Goal: Communication & Community: Answer question/provide support

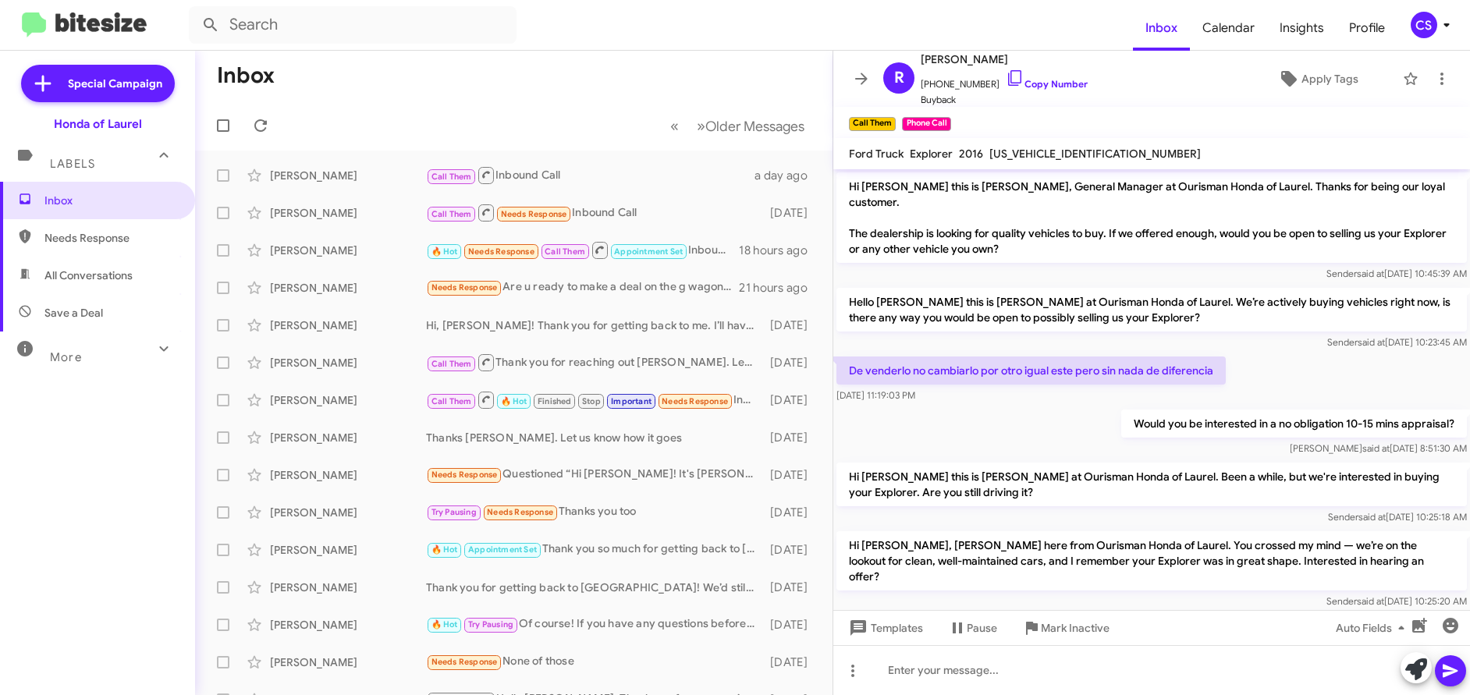
scroll to position [188, 0]
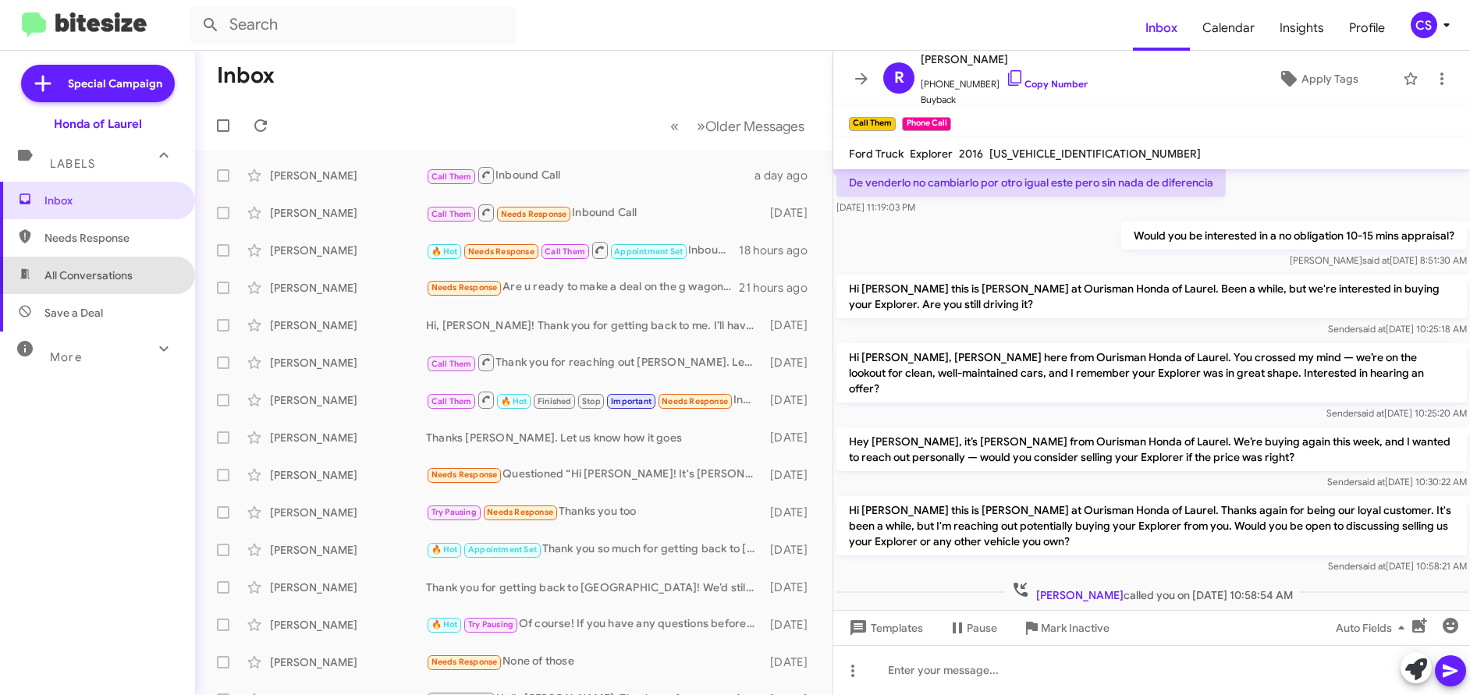
click at [111, 276] on span "All Conversations" at bounding box center [88, 276] width 88 height 16
type input "in:all-conversations"
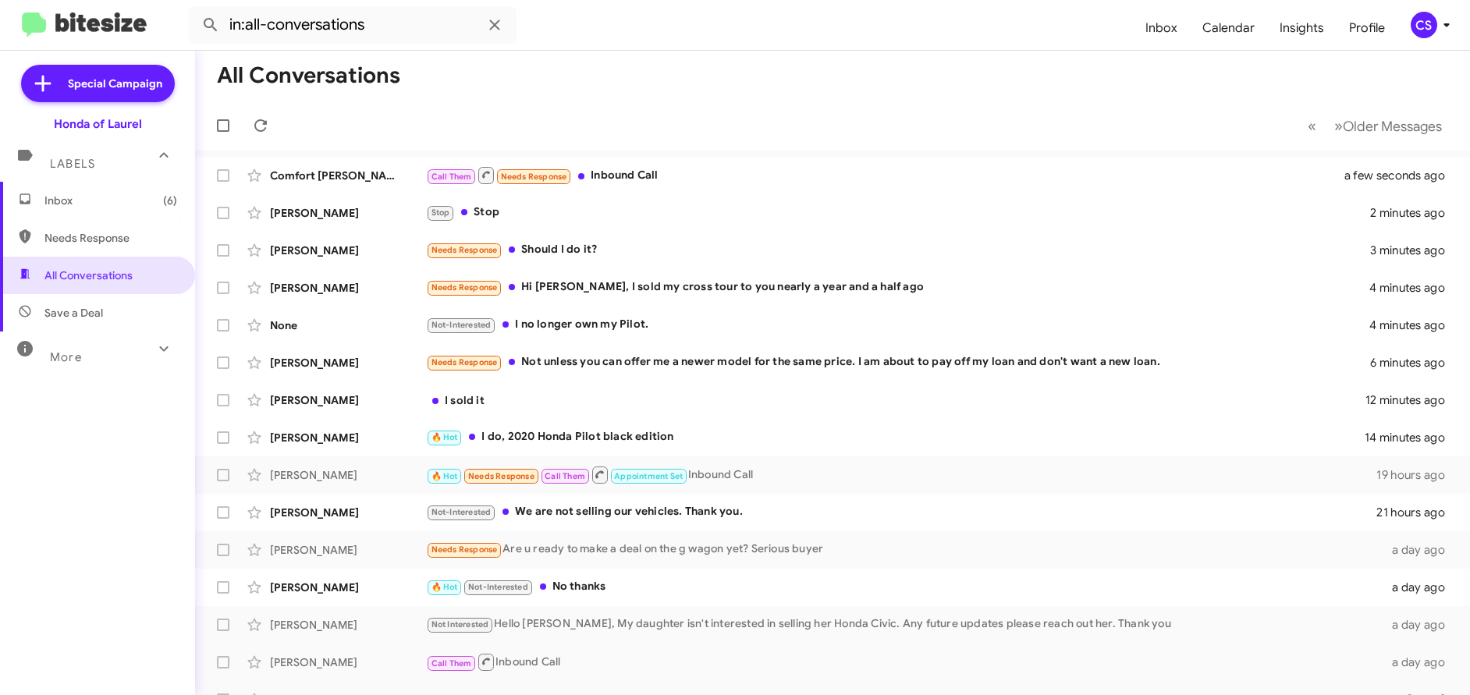
click at [61, 200] on span "Inbox (6)" at bounding box center [110, 201] width 133 height 16
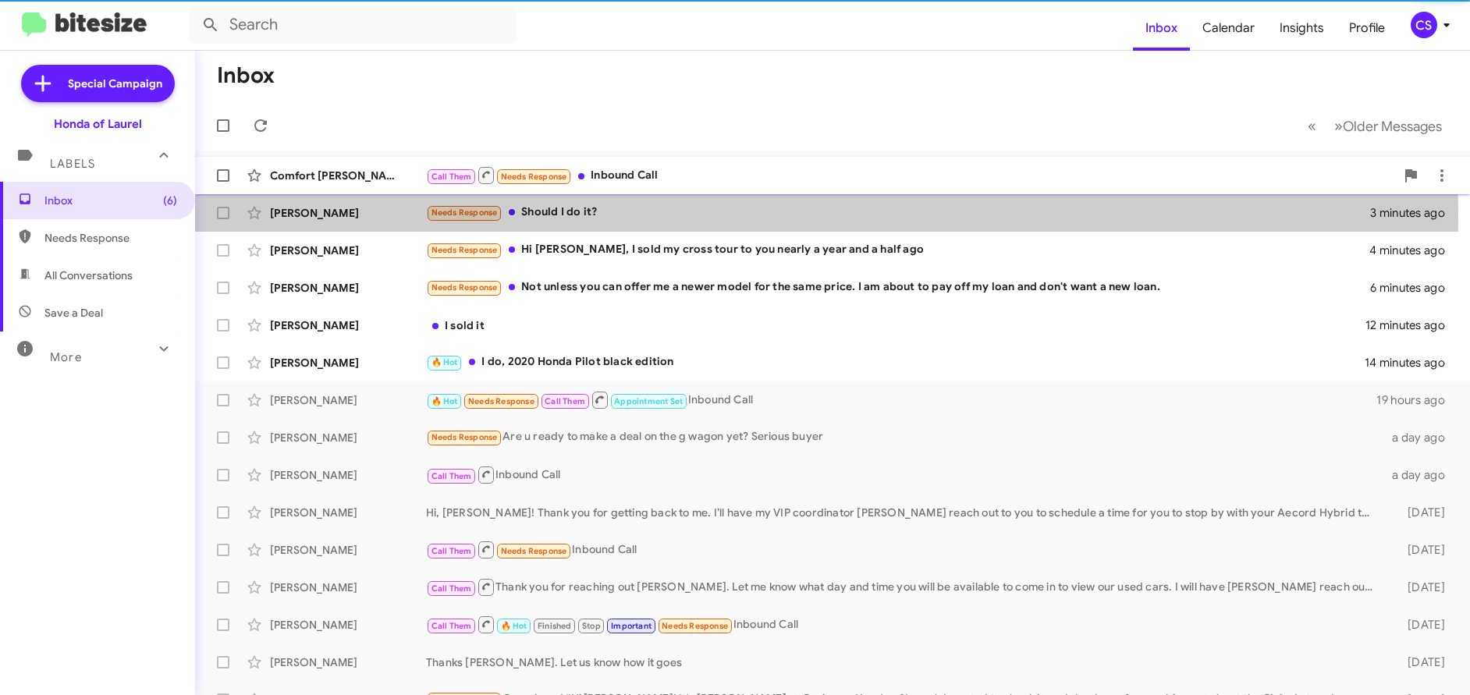
click at [325, 216] on div "[PERSON_NAME]" at bounding box center [348, 213] width 156 height 16
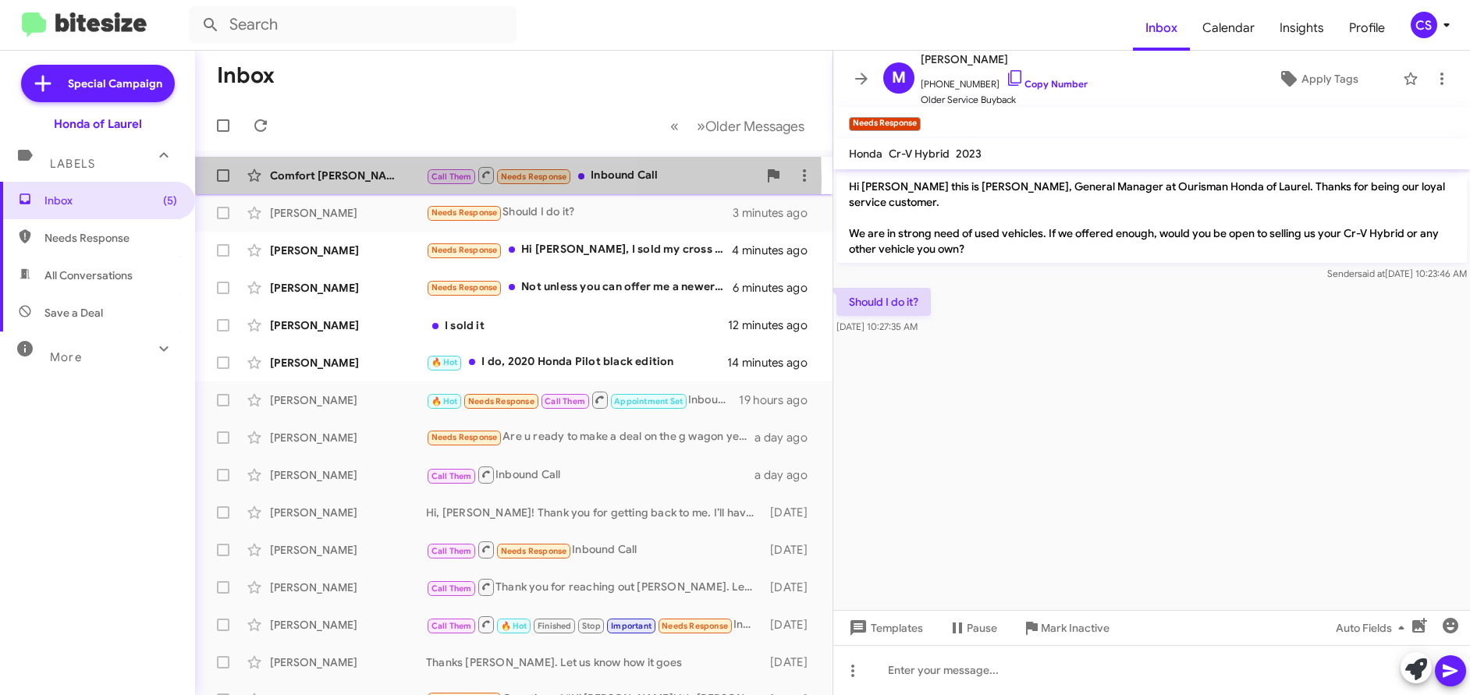
click at [332, 179] on div "Comfort [PERSON_NAME]" at bounding box center [348, 176] width 156 height 16
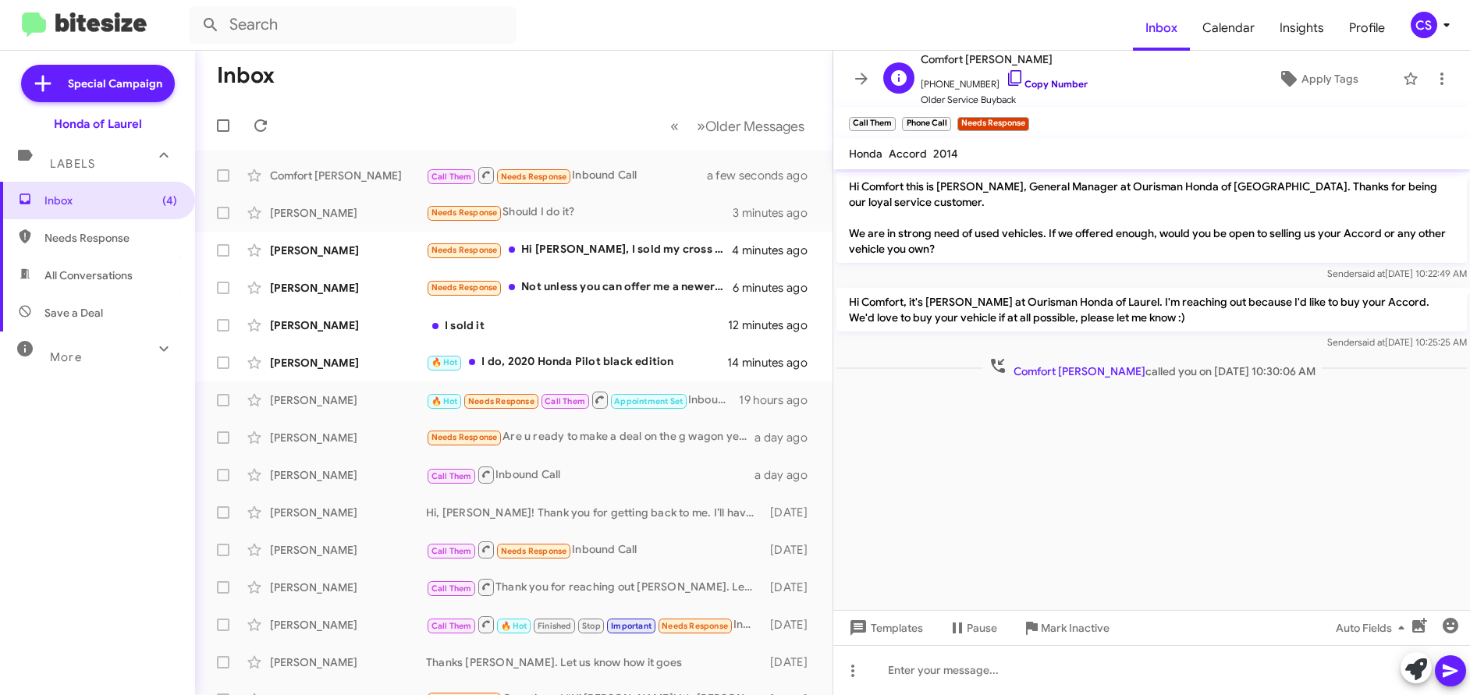
click at [1054, 82] on link "Copy Number" at bounding box center [1047, 84] width 82 height 12
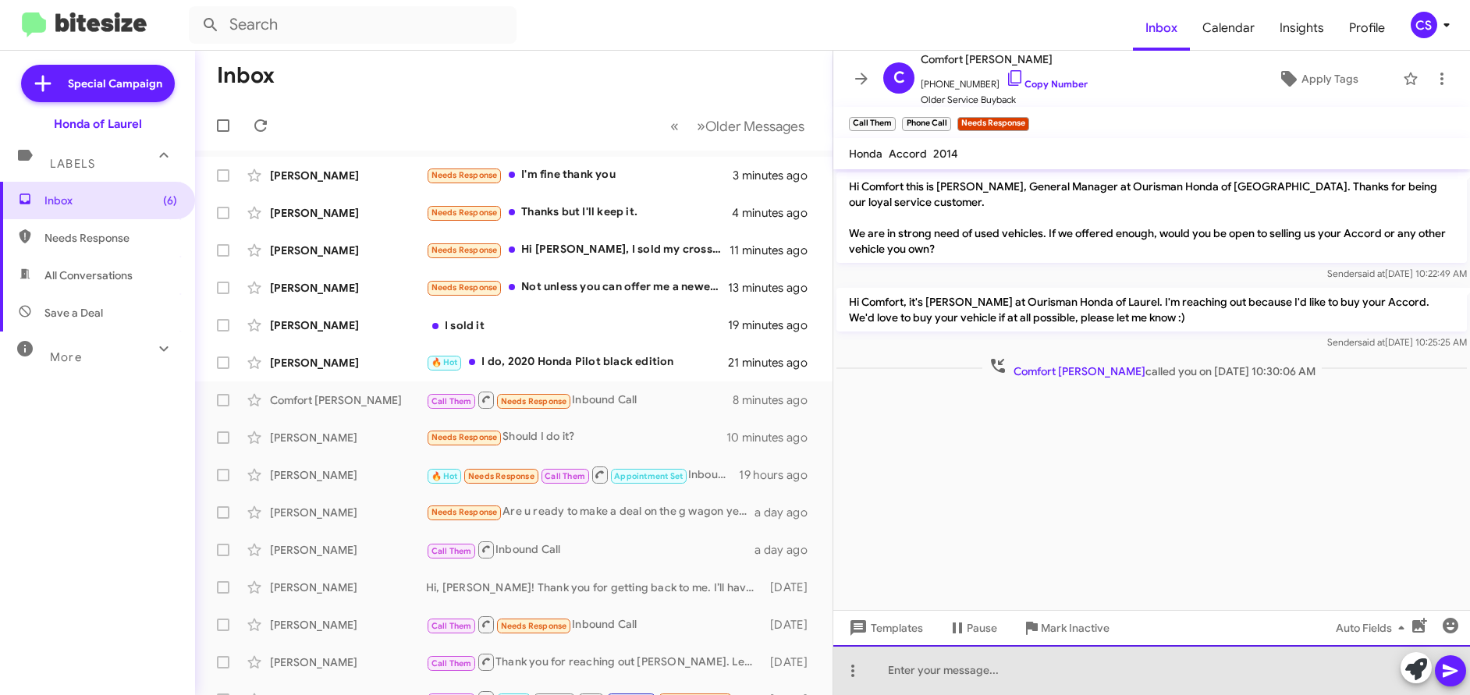
click at [906, 672] on div at bounding box center [1151, 670] width 637 height 50
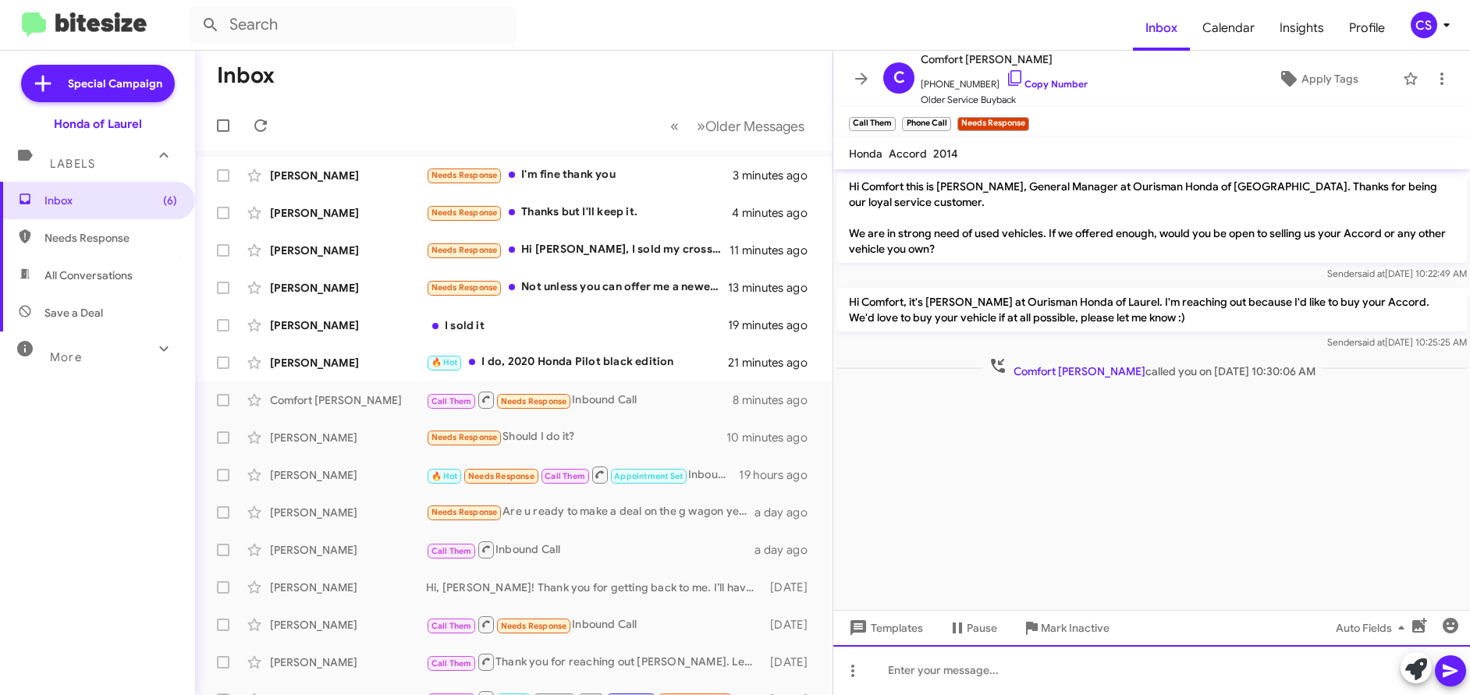
paste div
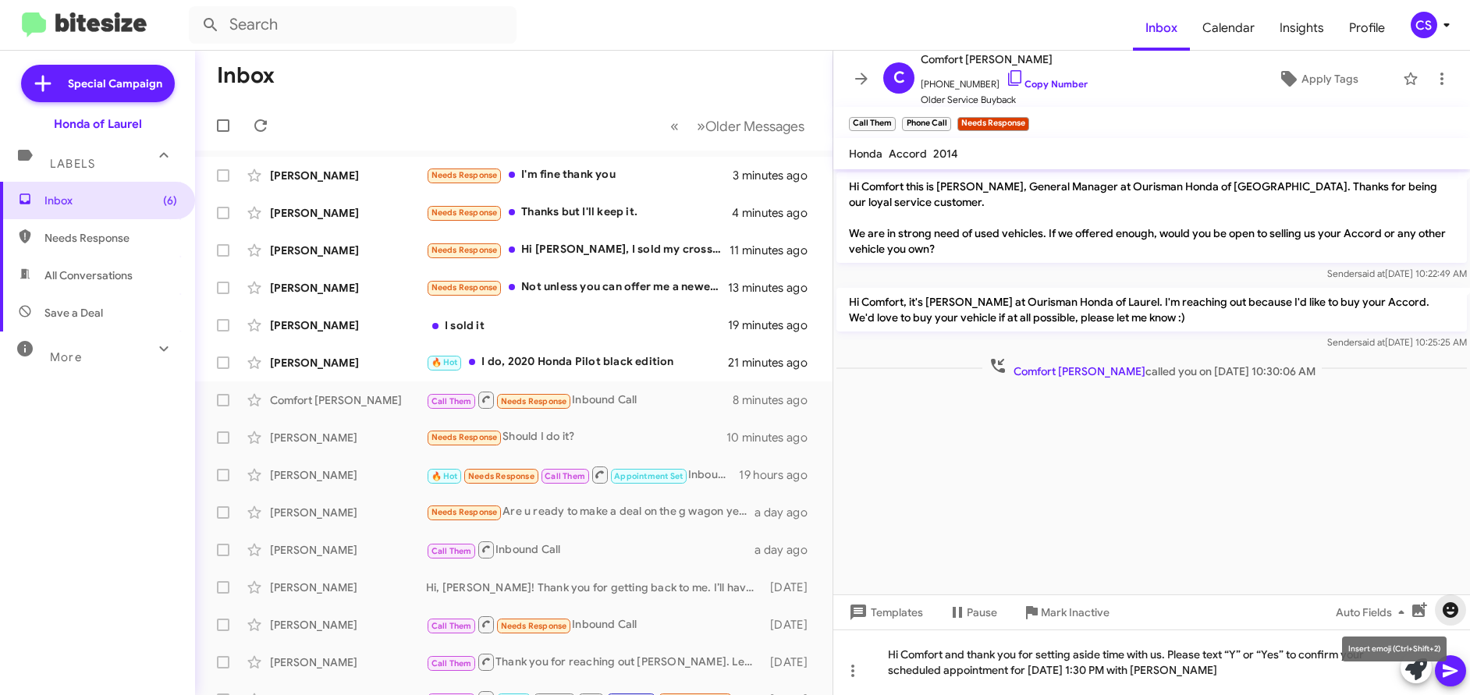
click at [1451, 606] on icon "button" at bounding box center [1450, 610] width 16 height 16
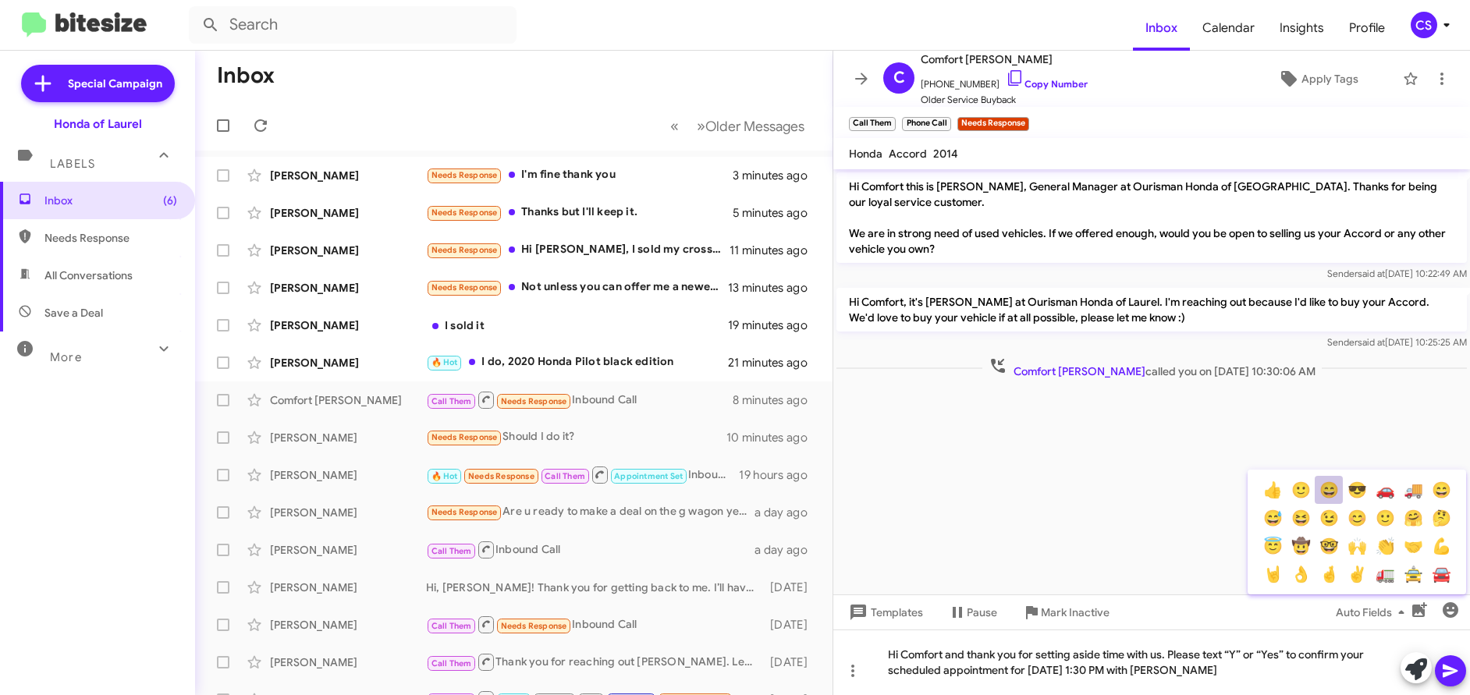
click at [1330, 491] on button "😄" at bounding box center [1328, 490] width 28 height 28
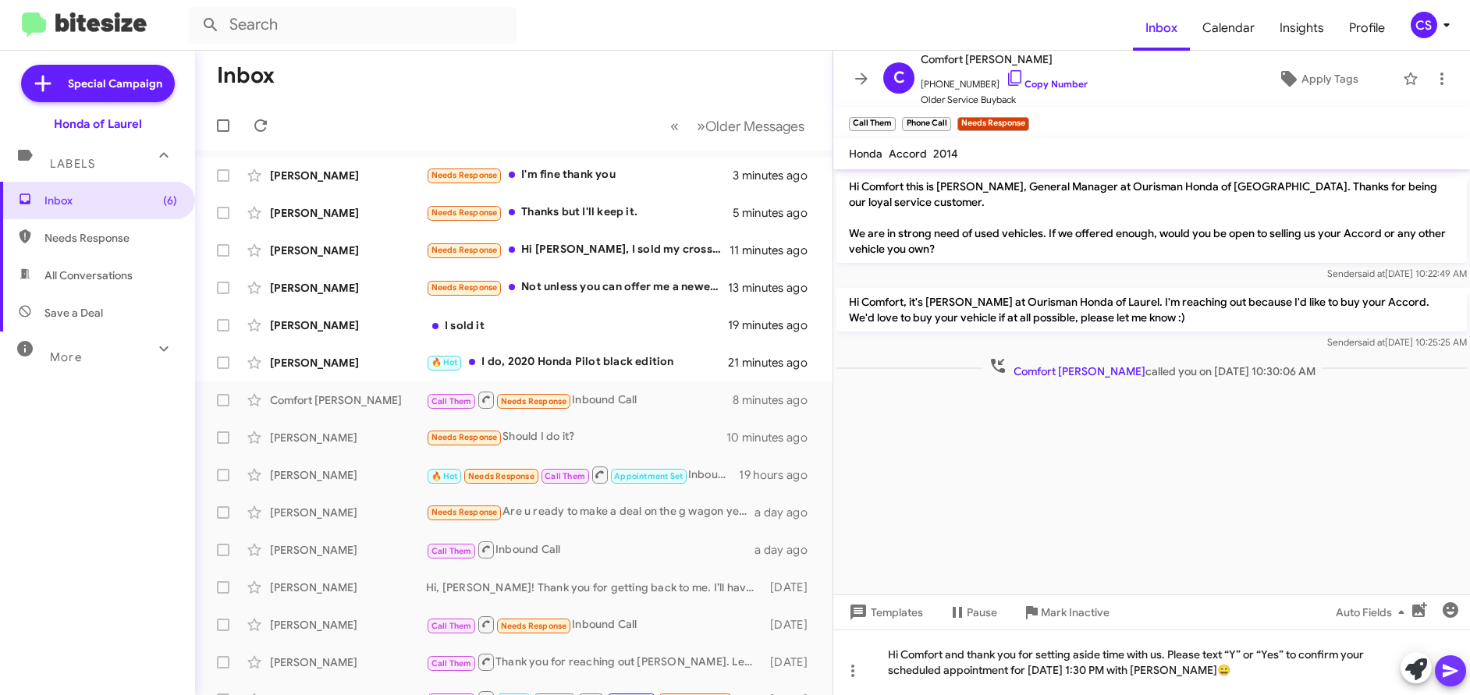
click at [1453, 670] on icon at bounding box center [1449, 671] width 15 height 13
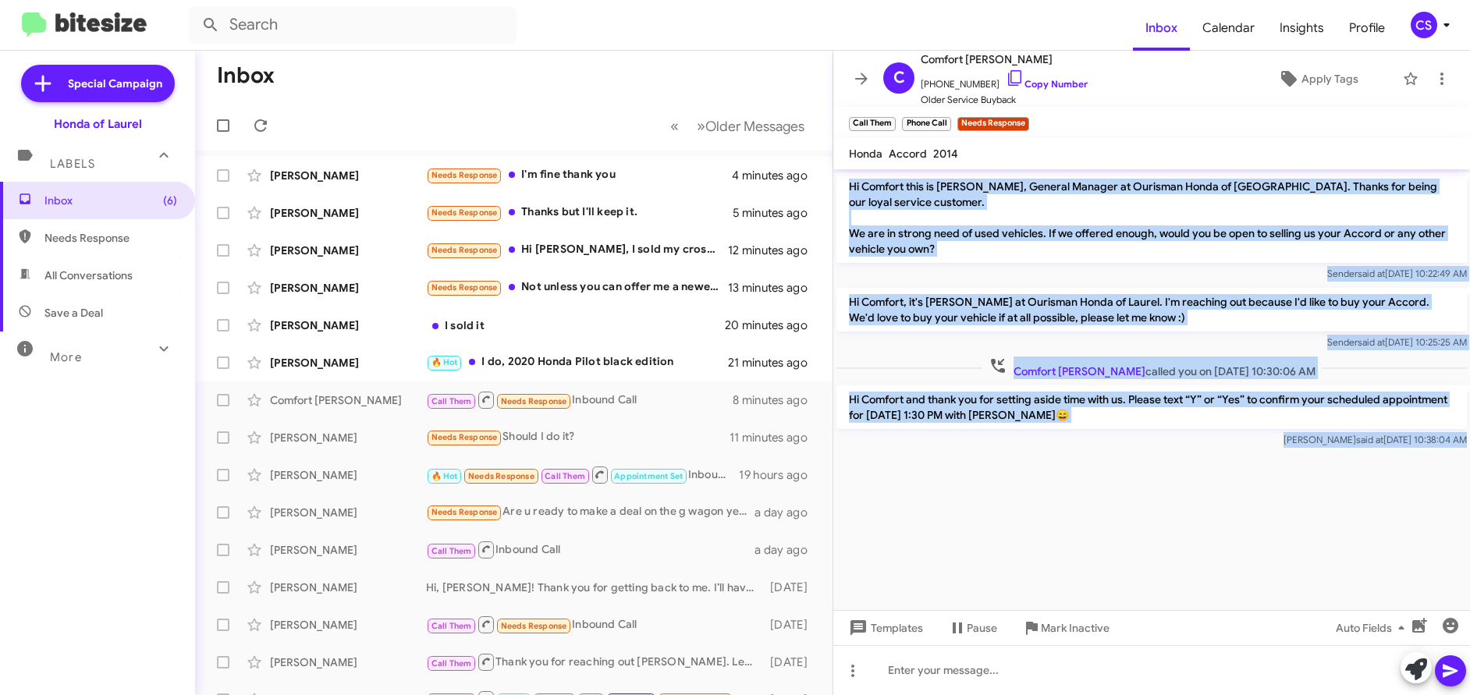
drag, startPoint x: 850, startPoint y: 186, endPoint x: 1202, endPoint y: 552, distance: 508.7
click at [1202, 552] on cdk-virtual-scroll-viewport "Hi Comfort this is [PERSON_NAME], General Manager at Ourisman Honda of [GEOGRAP…" at bounding box center [1151, 389] width 637 height 441
copy div "Hi Comfort this is [PERSON_NAME], General Manager at Ourisman Honda of [GEOGRAP…"
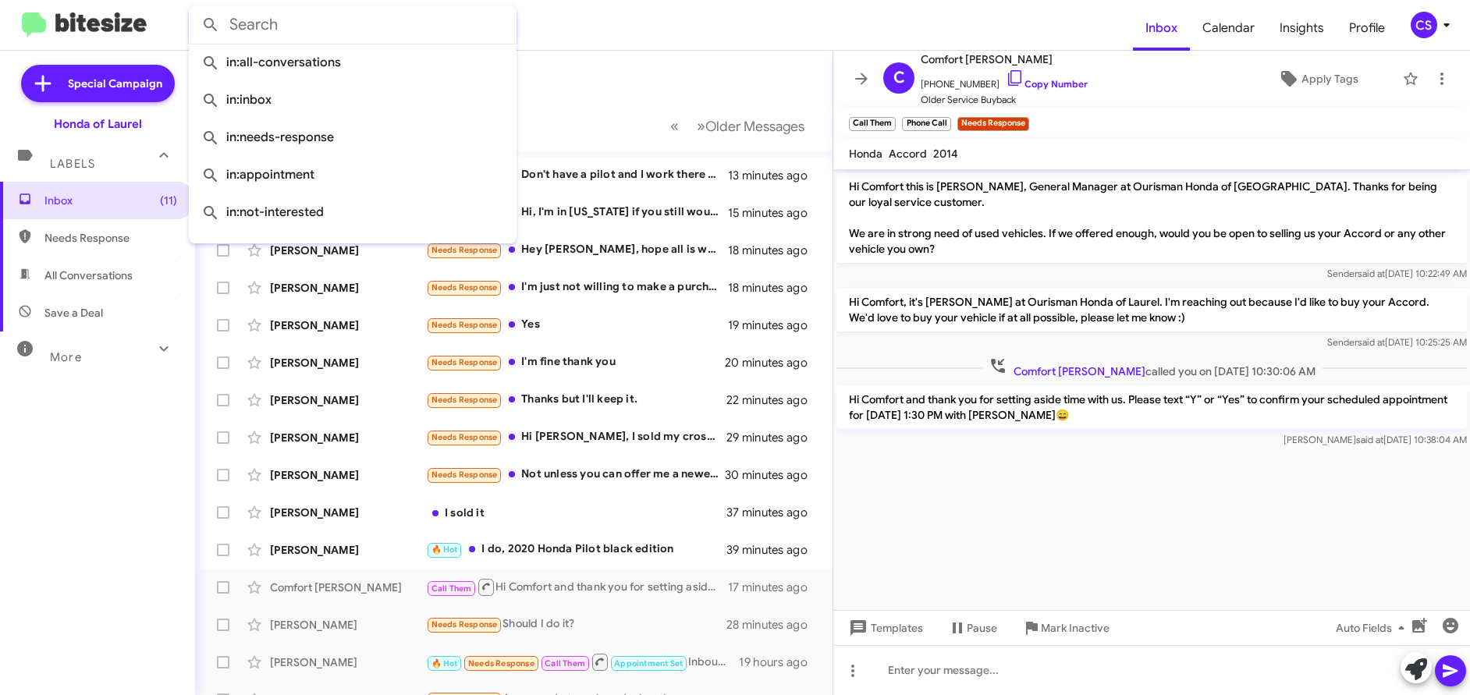
click at [495, 33] on input "text" at bounding box center [353, 24] width 328 height 37
click at [658, 27] on form at bounding box center [661, 24] width 944 height 37
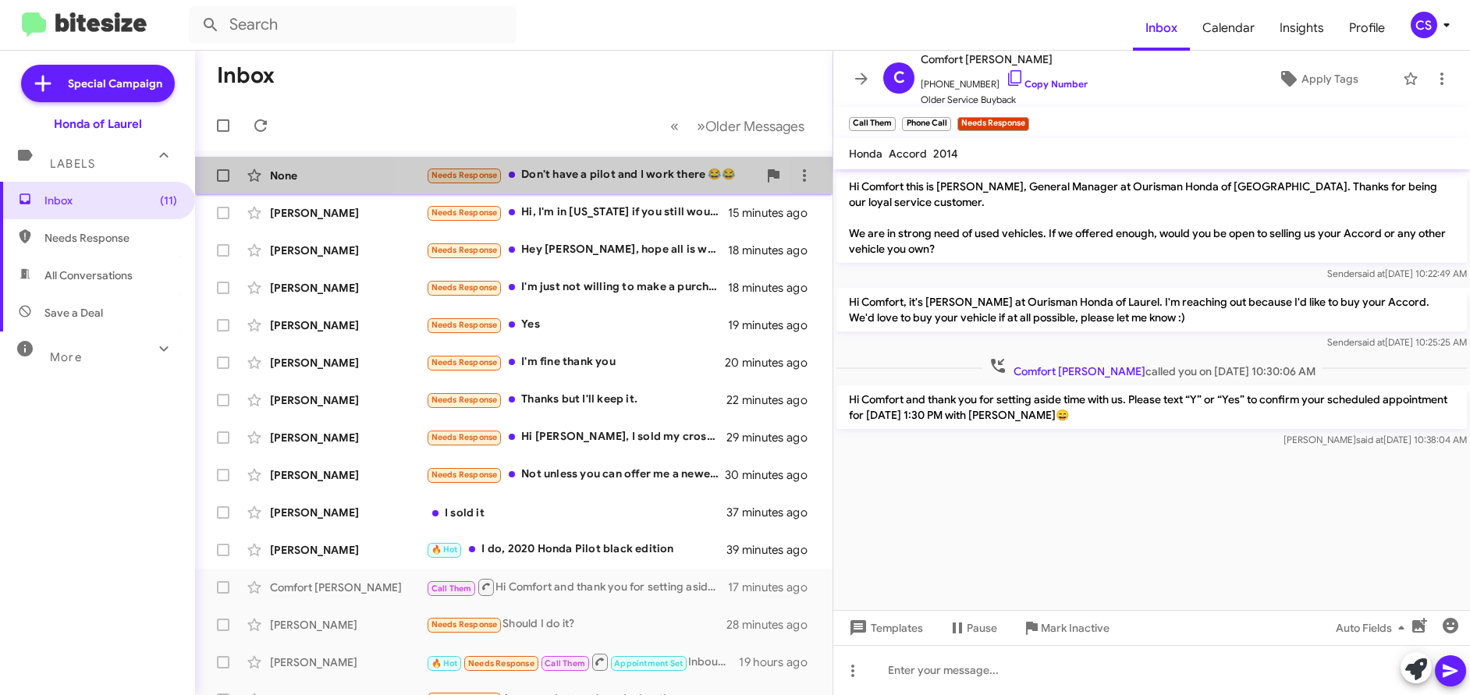
click at [527, 177] on div "Needs Response Don't have a pilot and I work there 😂😂" at bounding box center [592, 175] width 332 height 18
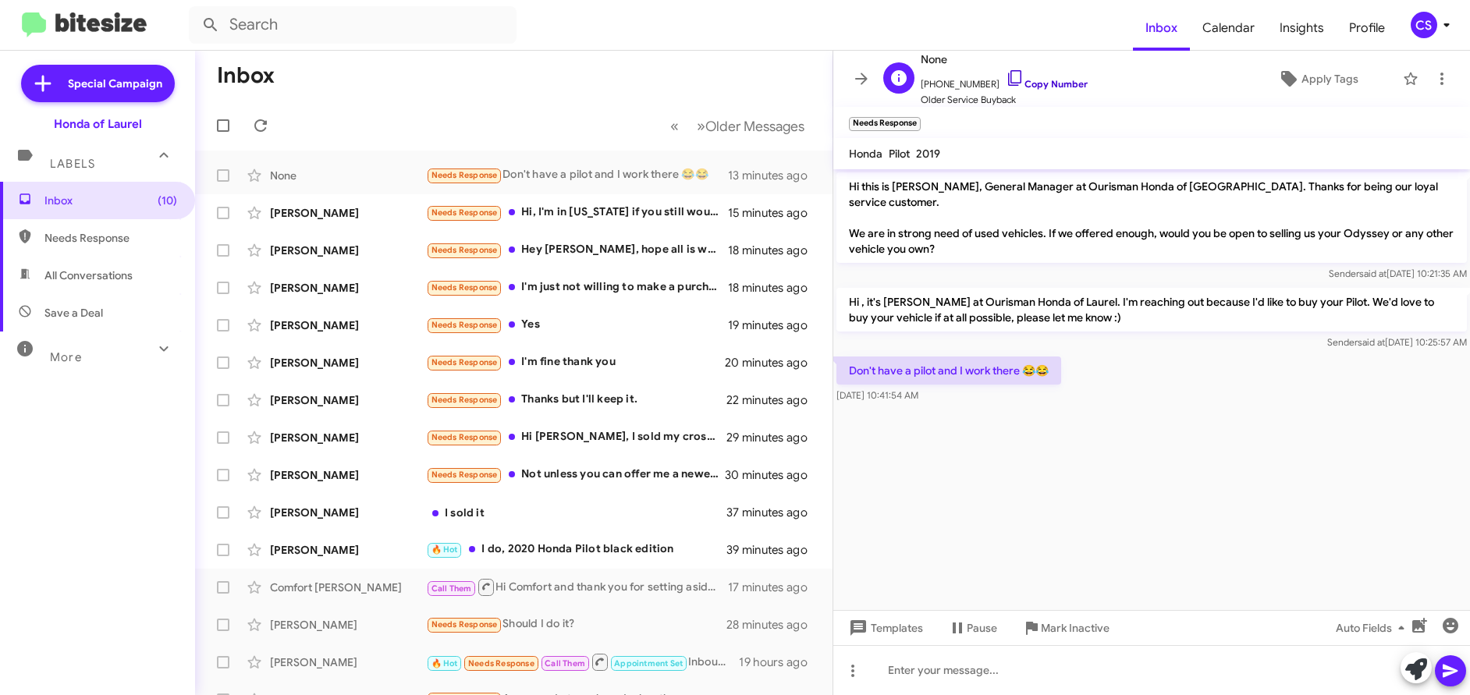
click at [1049, 83] on link "Copy Number" at bounding box center [1047, 84] width 82 height 12
click at [1334, 79] on span "Apply Tags" at bounding box center [1329, 79] width 57 height 28
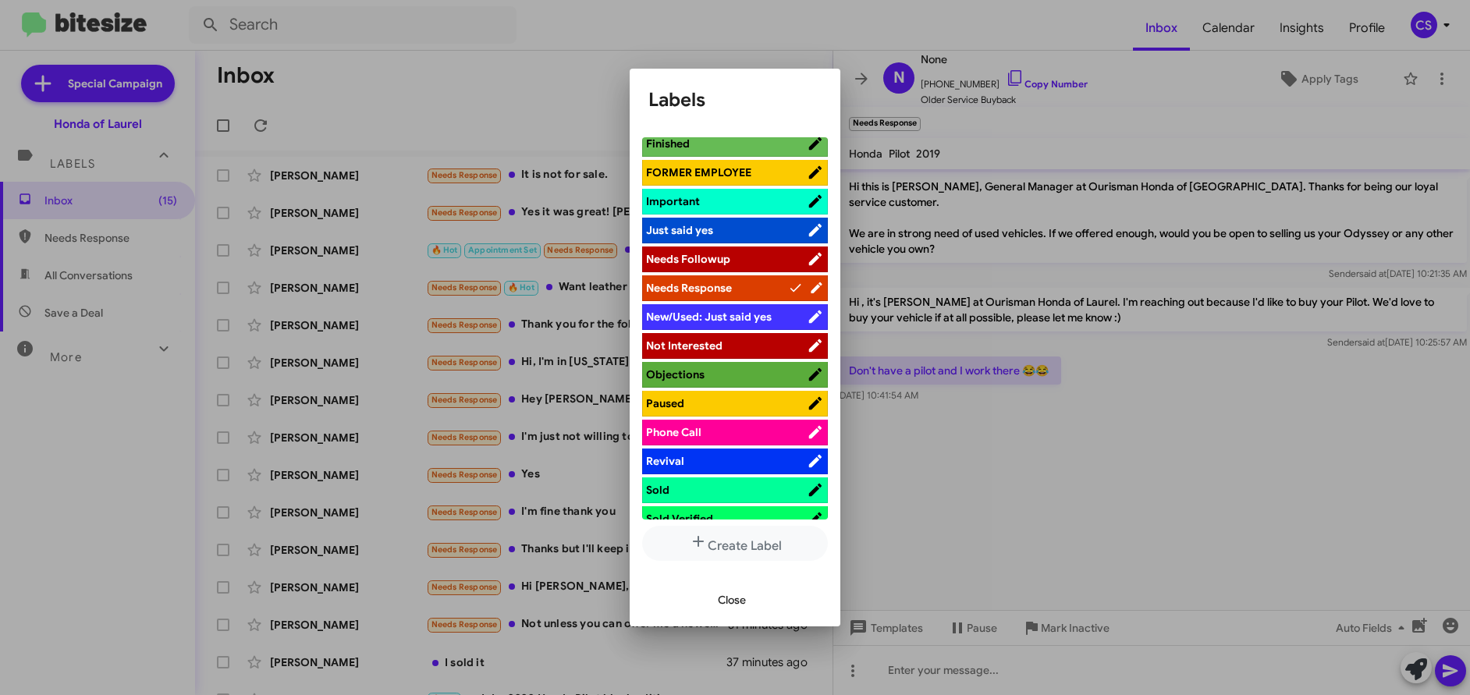
scroll to position [529, 0]
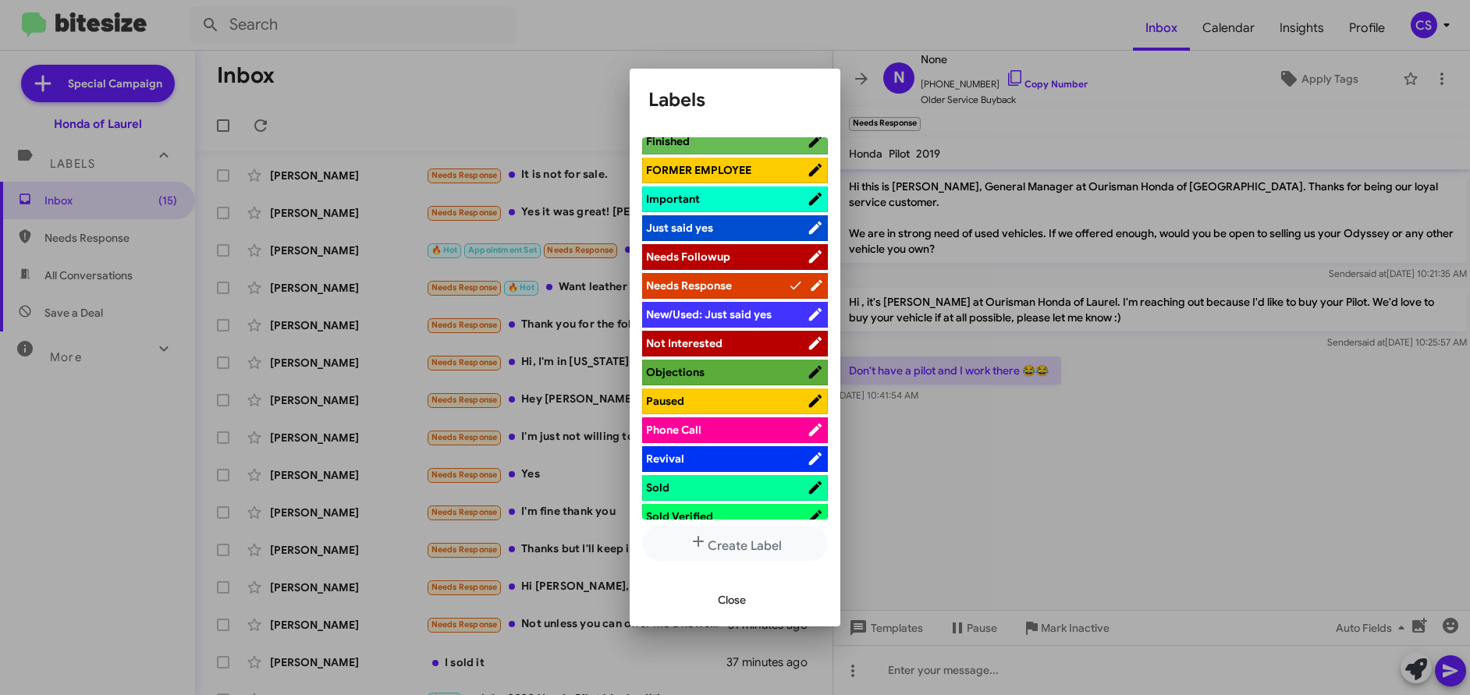
click at [709, 343] on span "Not Interested" at bounding box center [684, 343] width 76 height 14
click at [735, 598] on span "Close" at bounding box center [732, 600] width 28 height 28
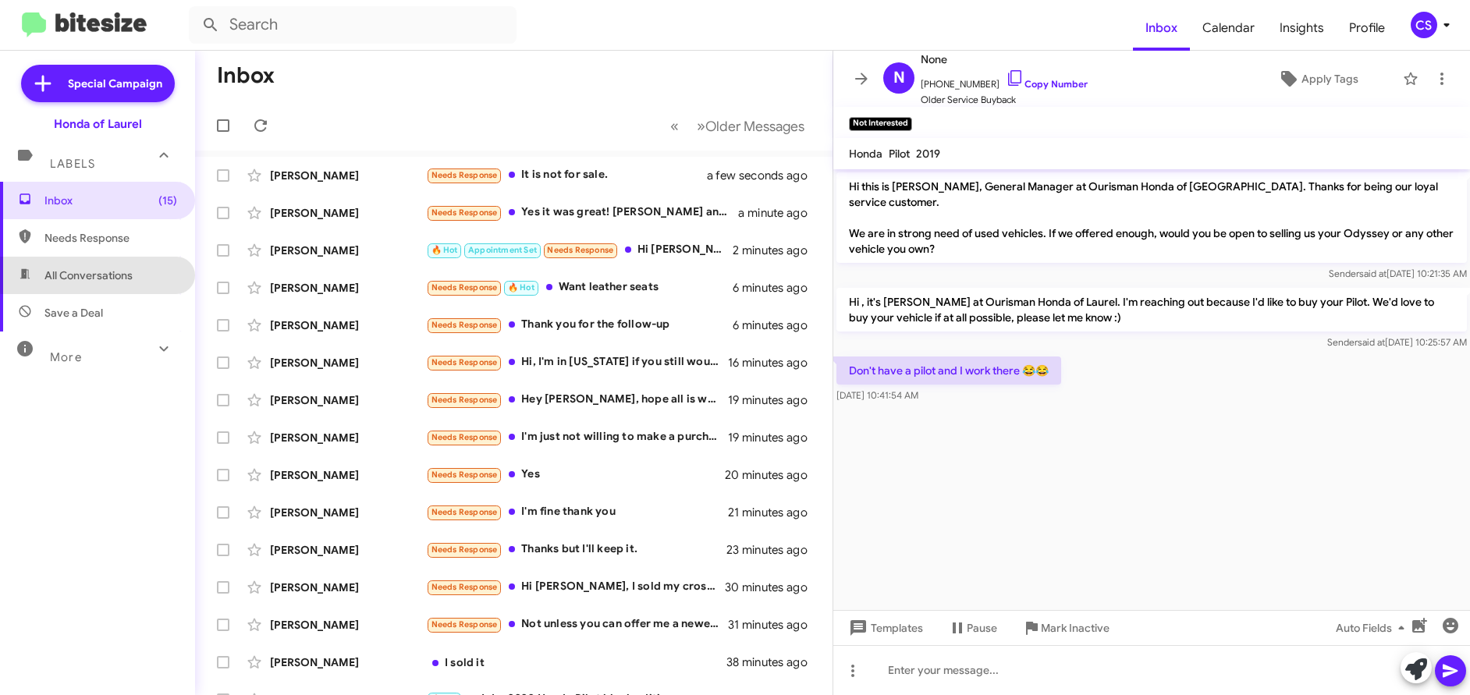
click at [111, 274] on span "All Conversations" at bounding box center [88, 276] width 88 height 16
type input "in:all-conversations"
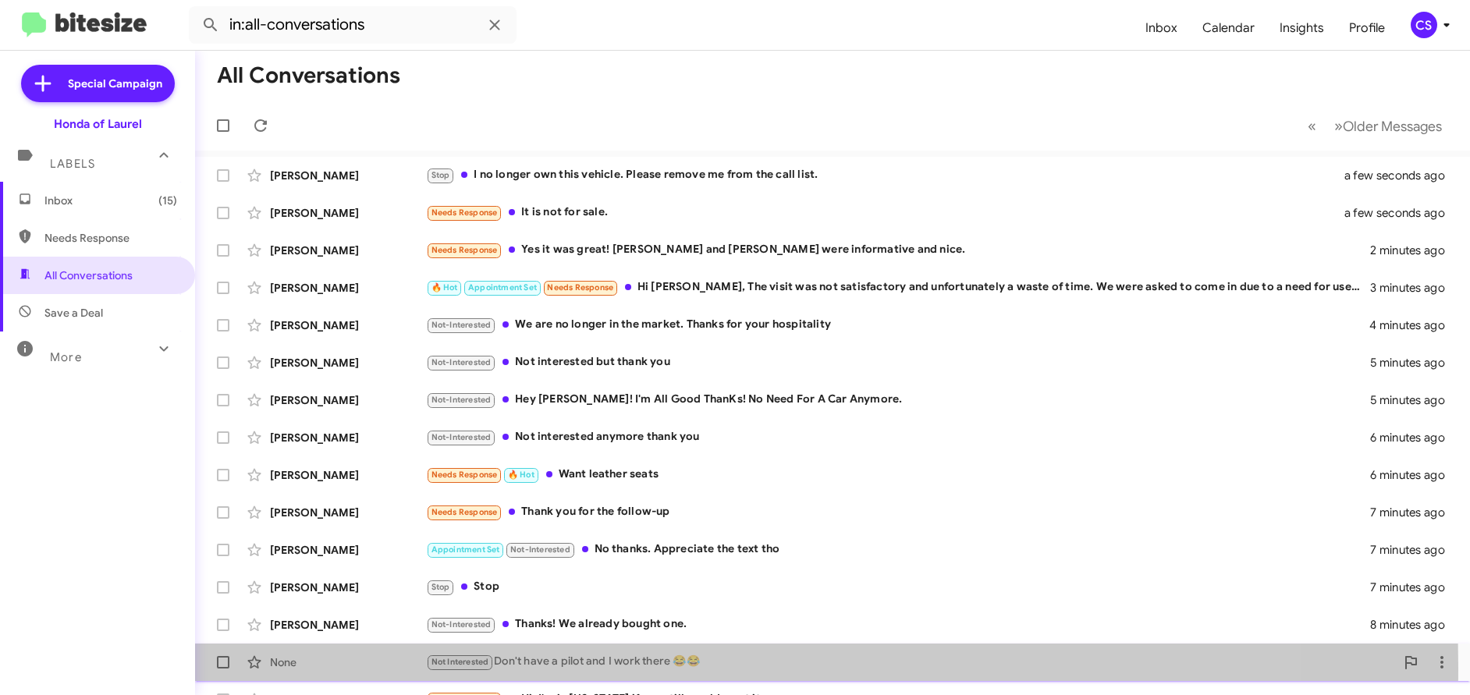
click at [289, 668] on div "None" at bounding box center [348, 663] width 156 height 16
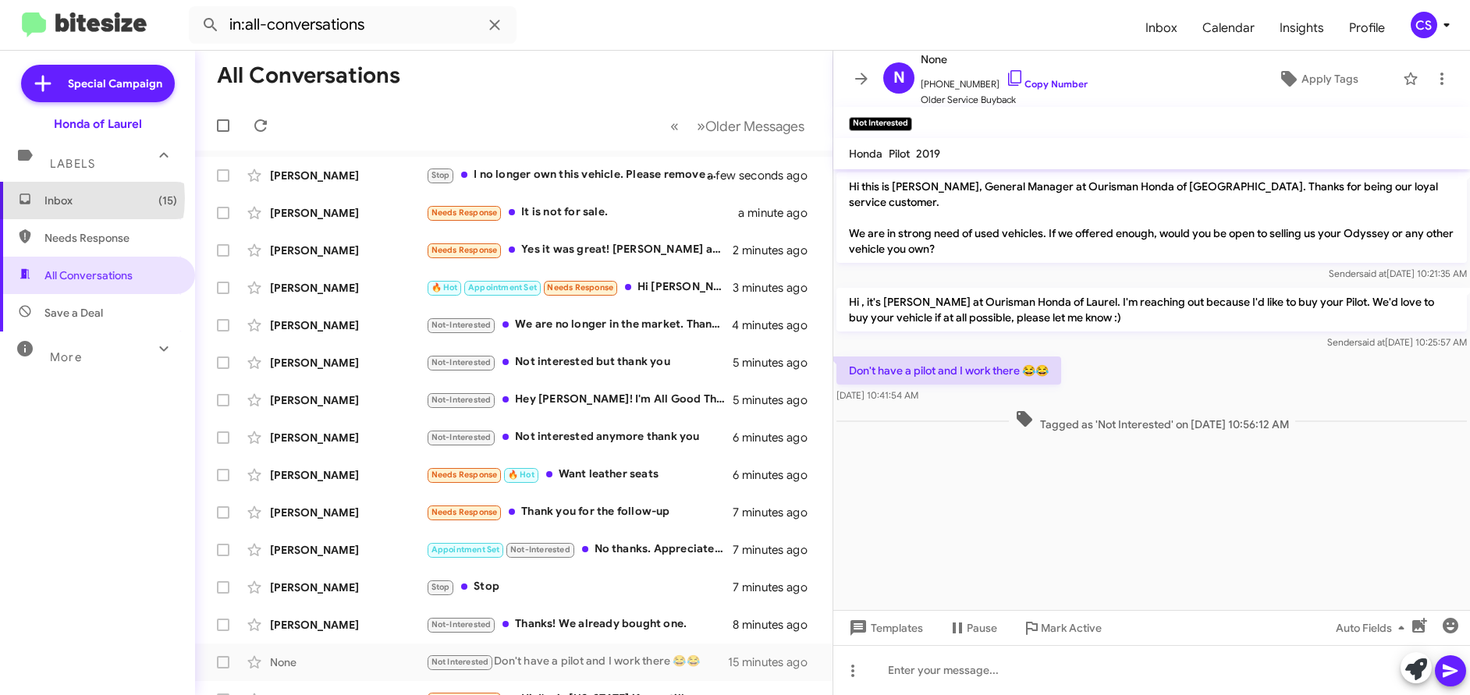
click at [61, 199] on span "Inbox (15)" at bounding box center [110, 201] width 133 height 16
